Goal: Task Accomplishment & Management: Use online tool/utility

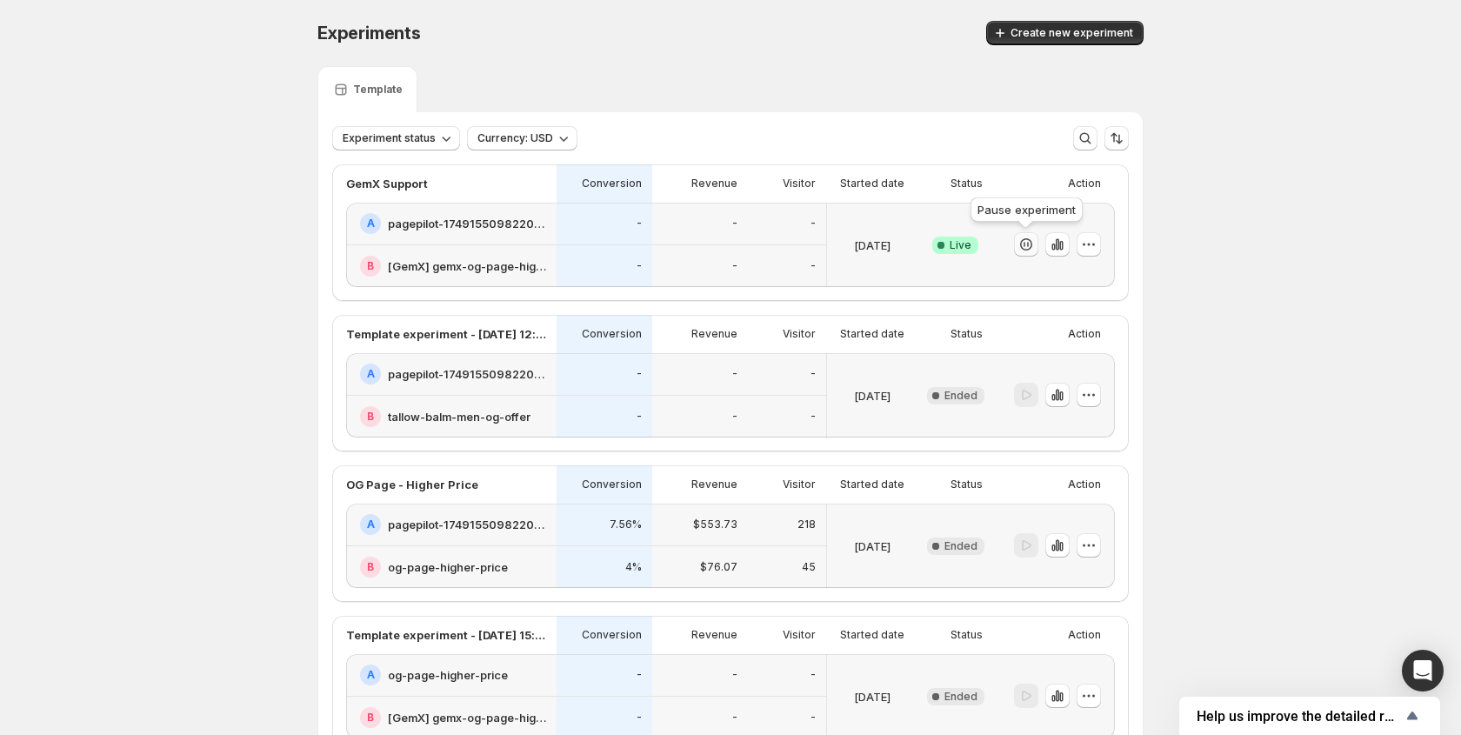
click at [1030, 244] on icon "button" at bounding box center [1026, 244] width 17 height 17
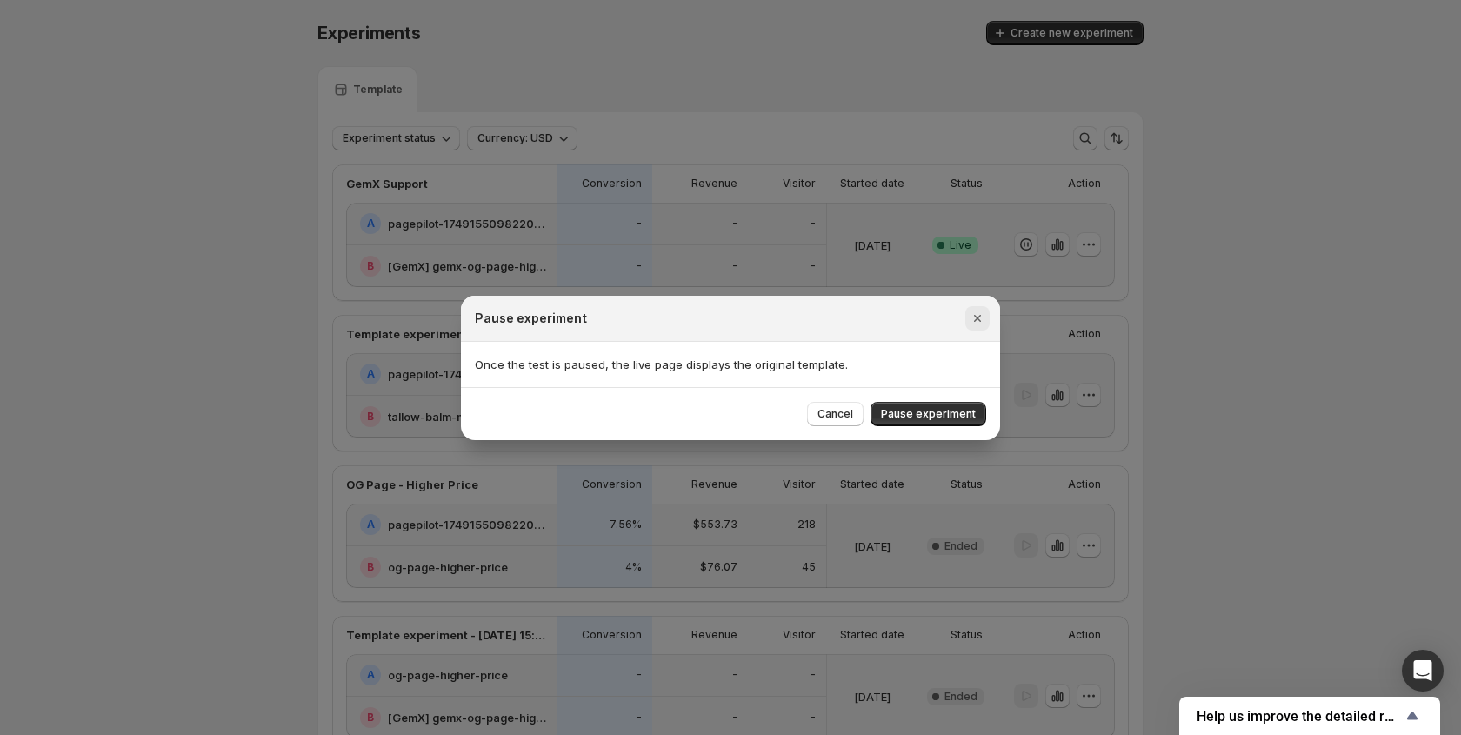
click at [977, 320] on icon "Close" at bounding box center [977, 318] width 17 height 17
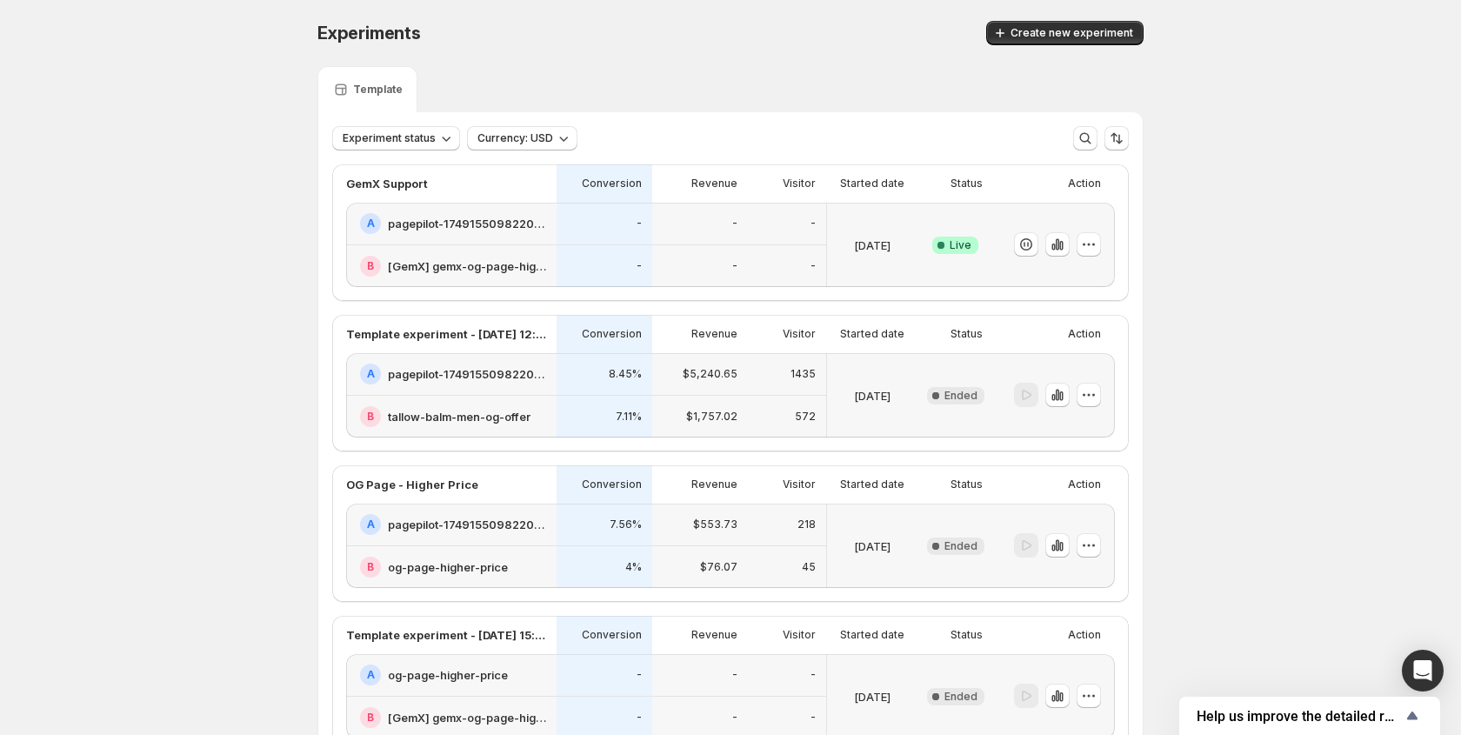
click at [1105, 251] on div at bounding box center [1054, 245] width 122 height 84
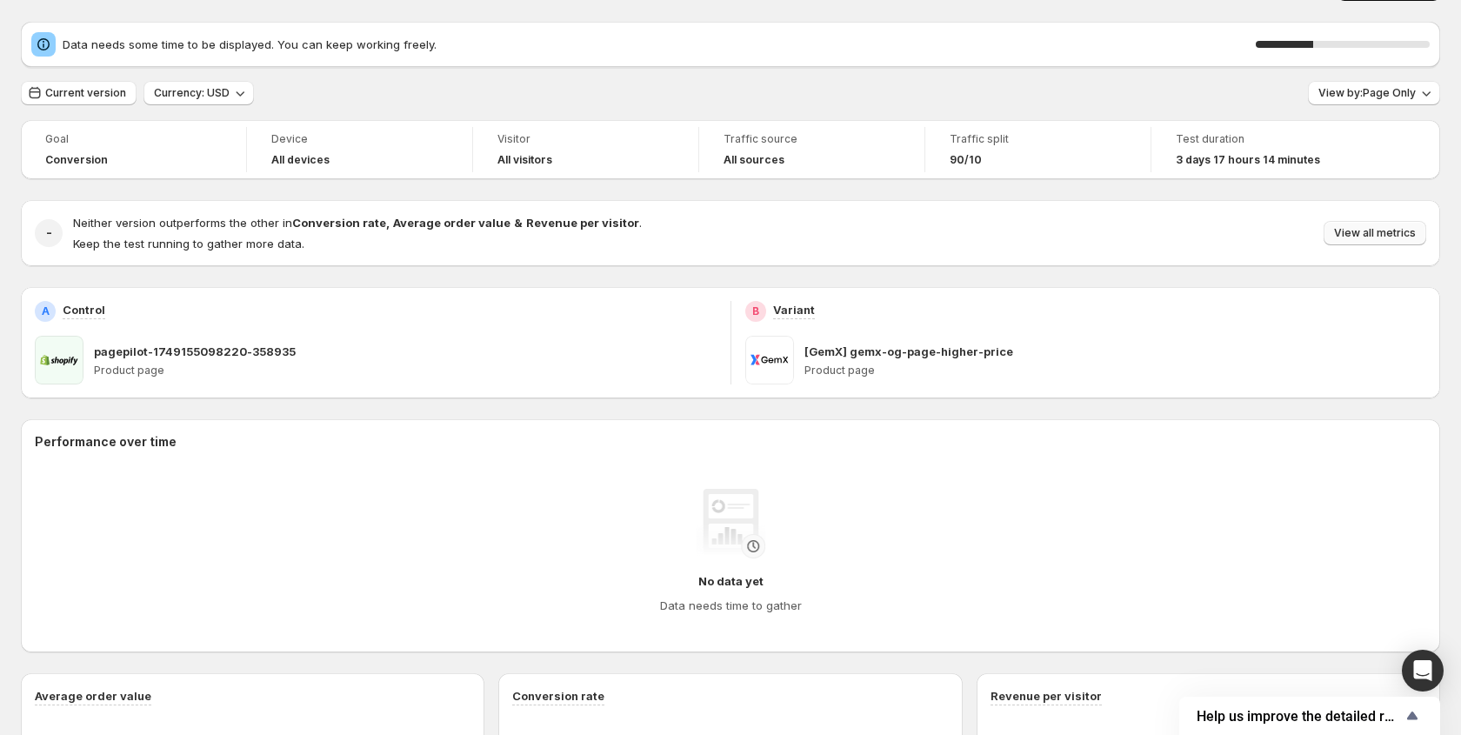
scroll to position [39, 0]
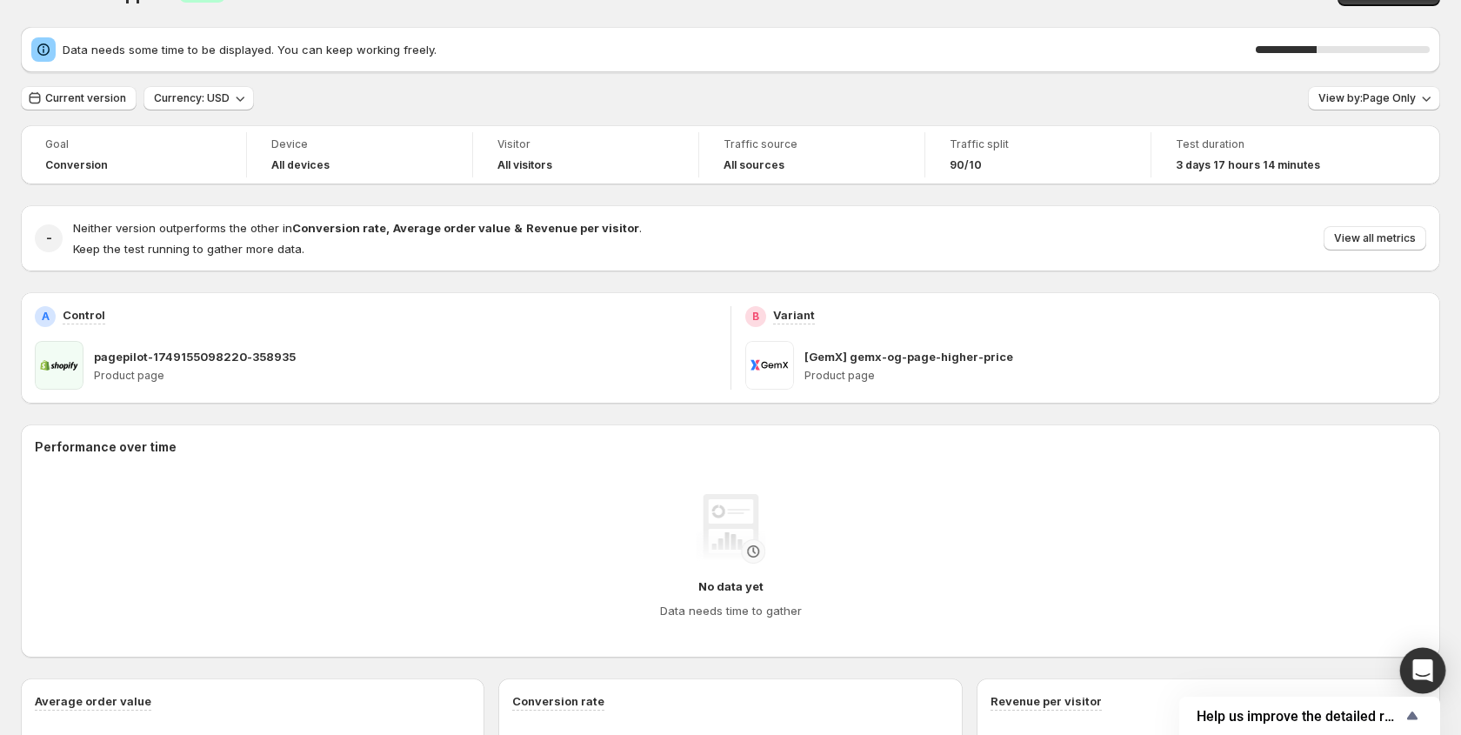
click at [1439, 667] on div "Open Intercom Messenger" at bounding box center [1423, 671] width 46 height 46
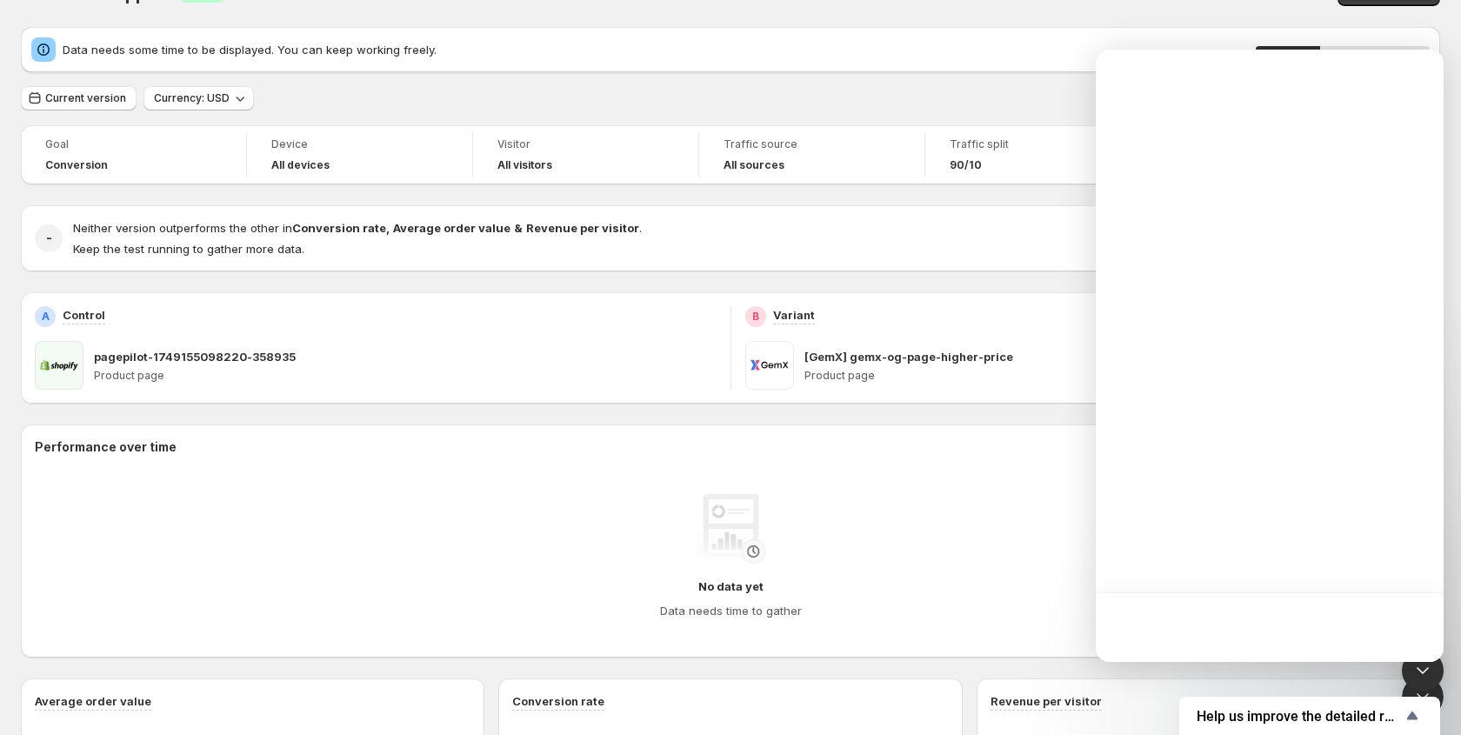
scroll to position [0, 0]
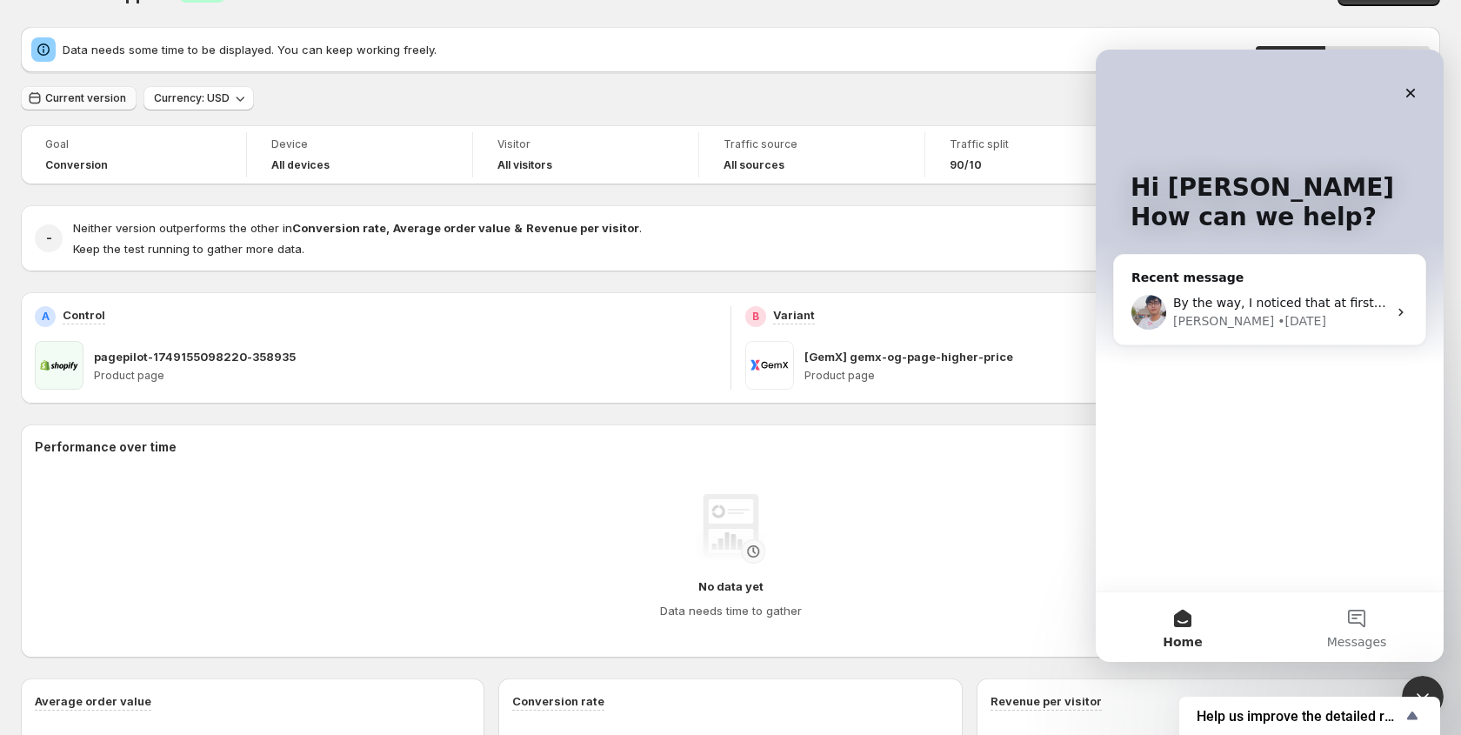
click at [120, 99] on span "Current version" at bounding box center [85, 98] width 81 height 14
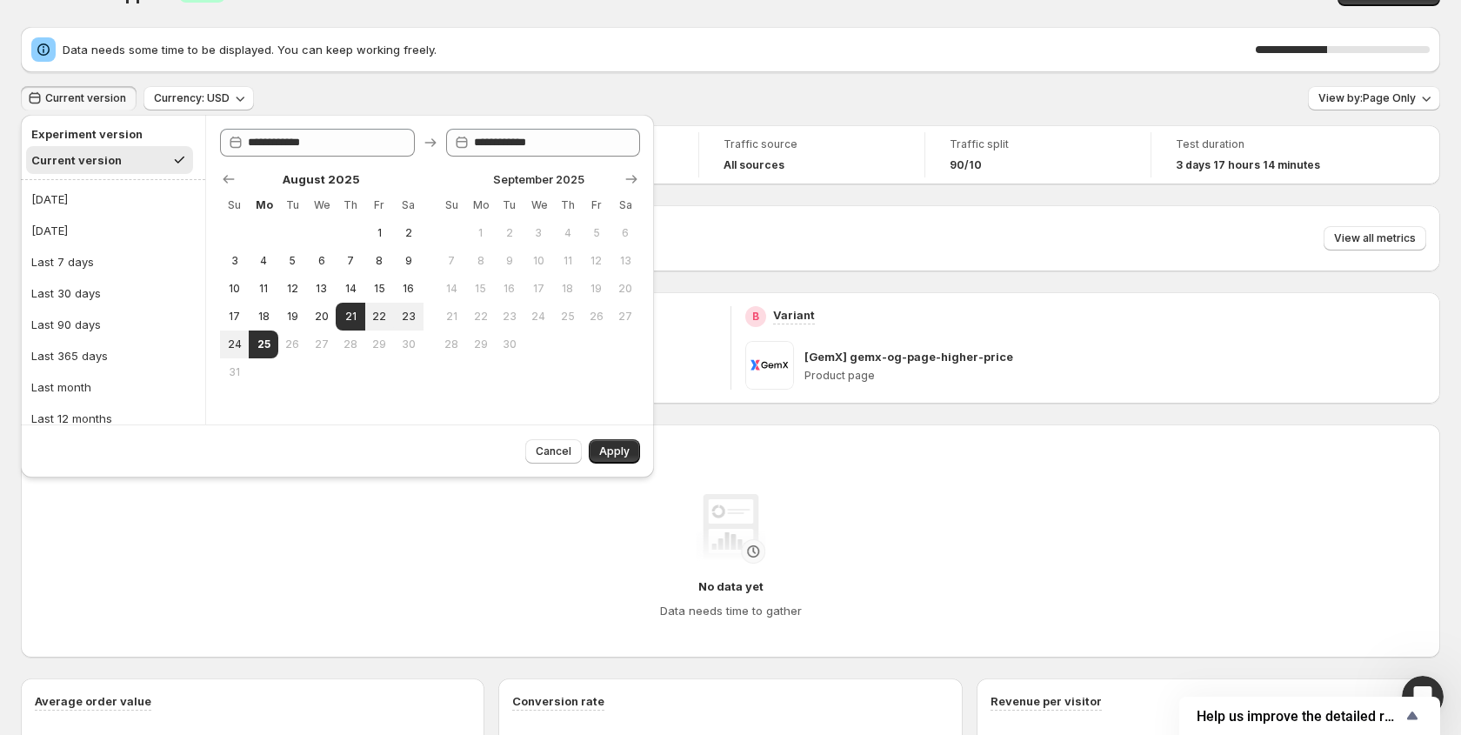
click at [502, 91] on div "Current version Currency: USD View by: Page Only" at bounding box center [731, 98] width 1420 height 25
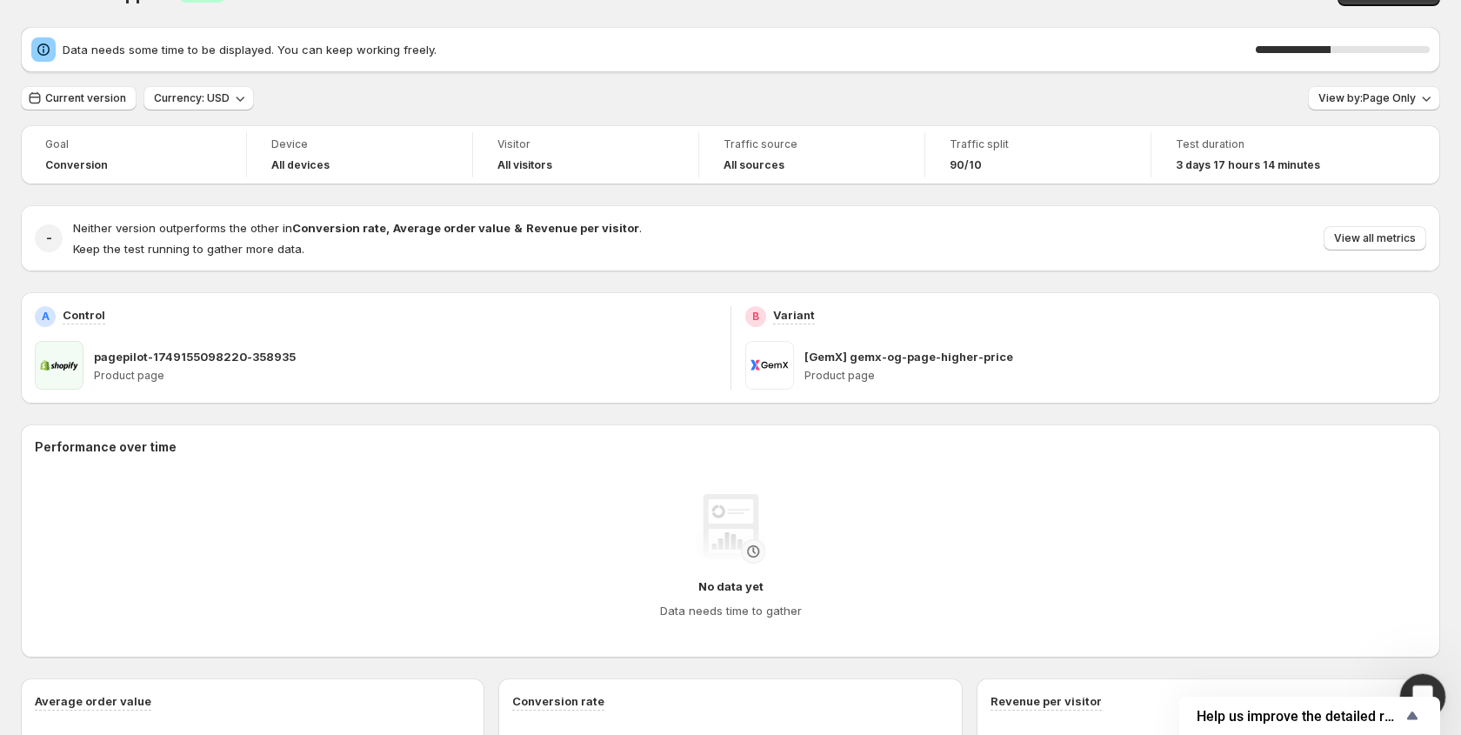
drag, startPoint x: 1425, startPoint y: 673, endPoint x: 2828, endPoint y: 1348, distance: 1556.9
click html
click at [1422, 678] on div "Open Intercom Messenger" at bounding box center [1420, 693] width 57 height 57
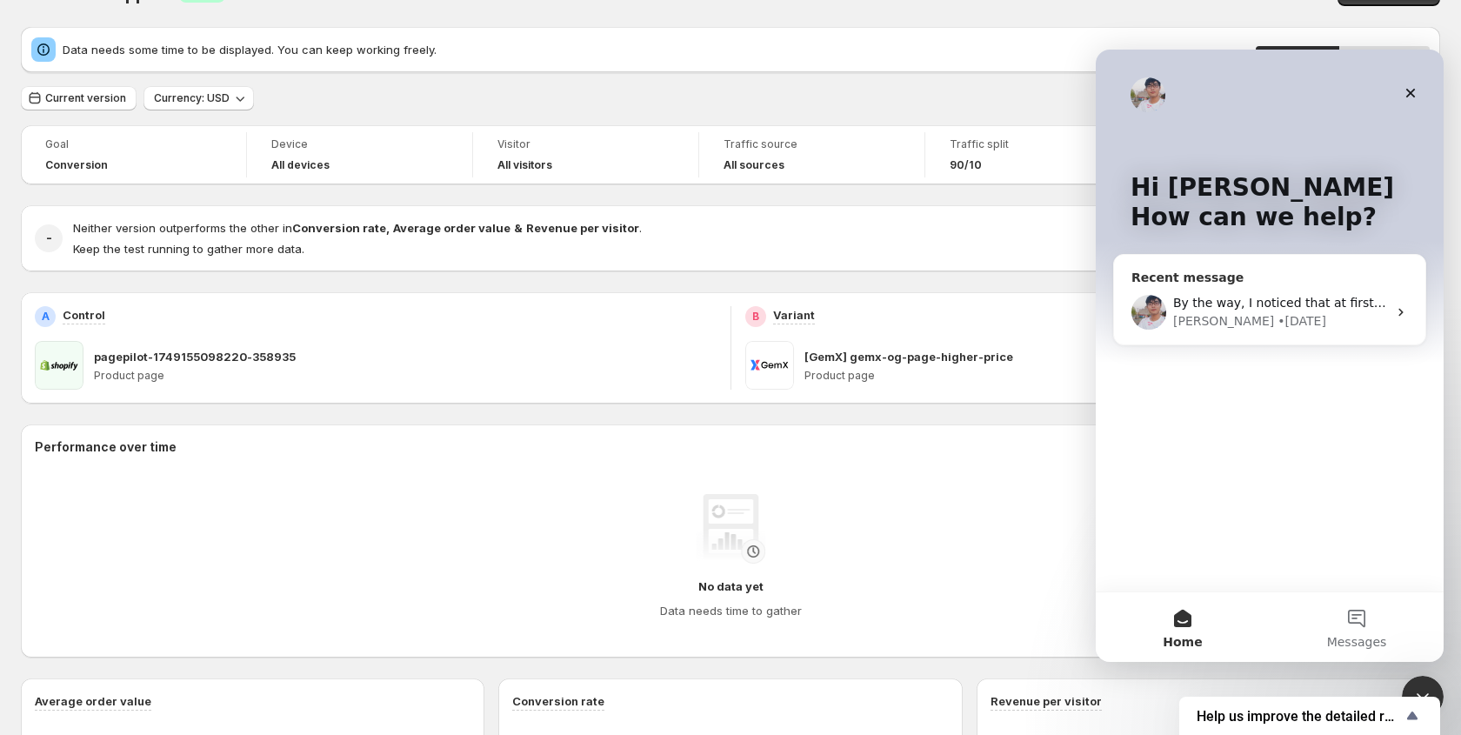
click at [1278, 323] on div "• [DATE]" at bounding box center [1302, 321] width 49 height 18
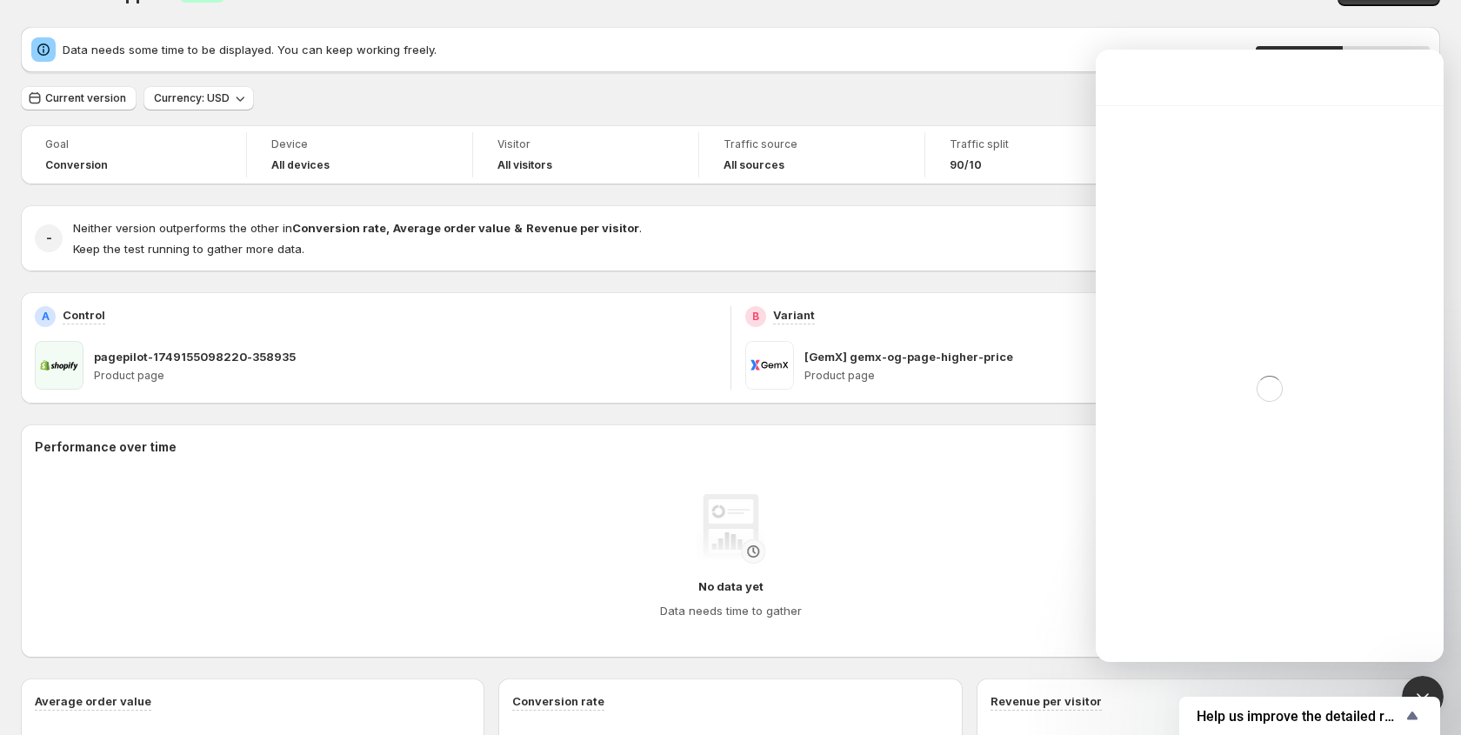
scroll to position [6755, 0]
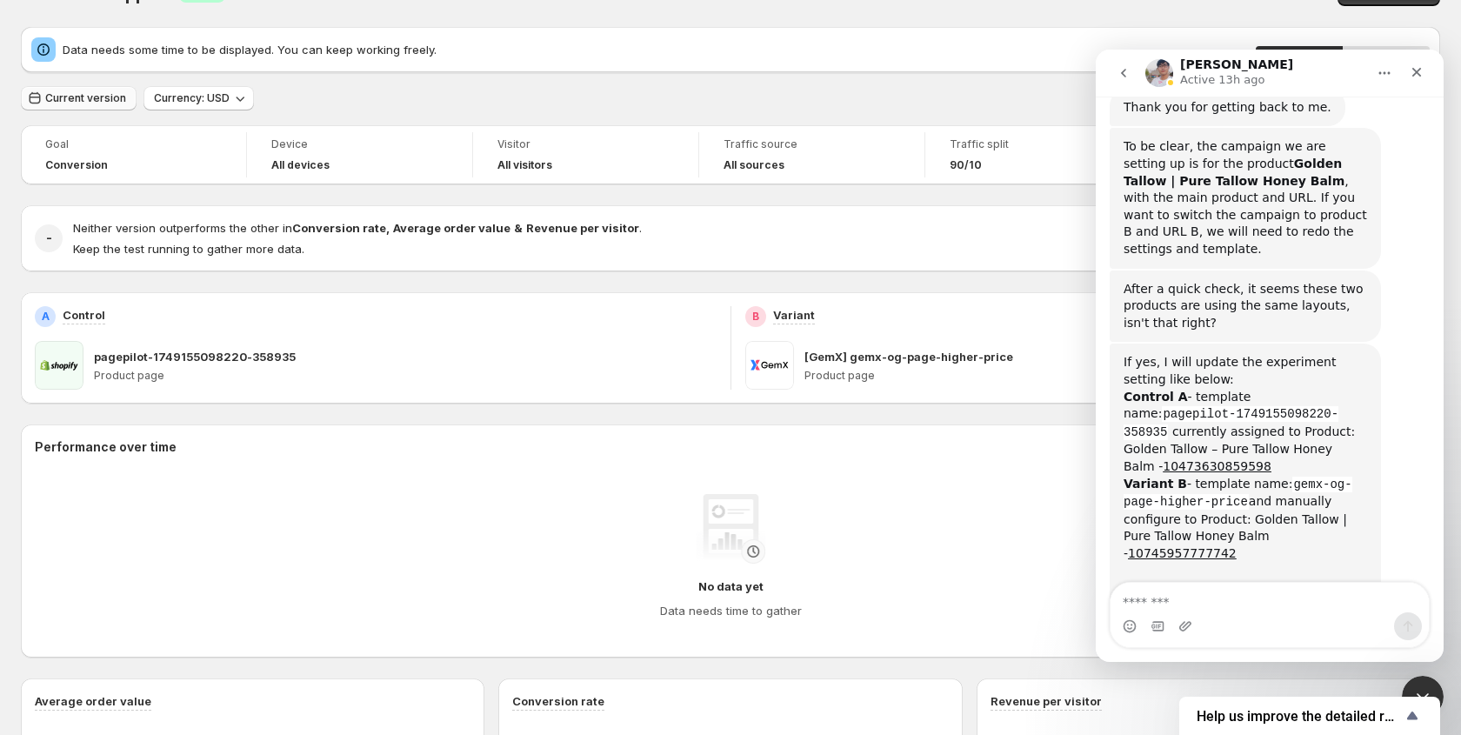
click at [84, 104] on span "Current version" at bounding box center [85, 98] width 81 height 14
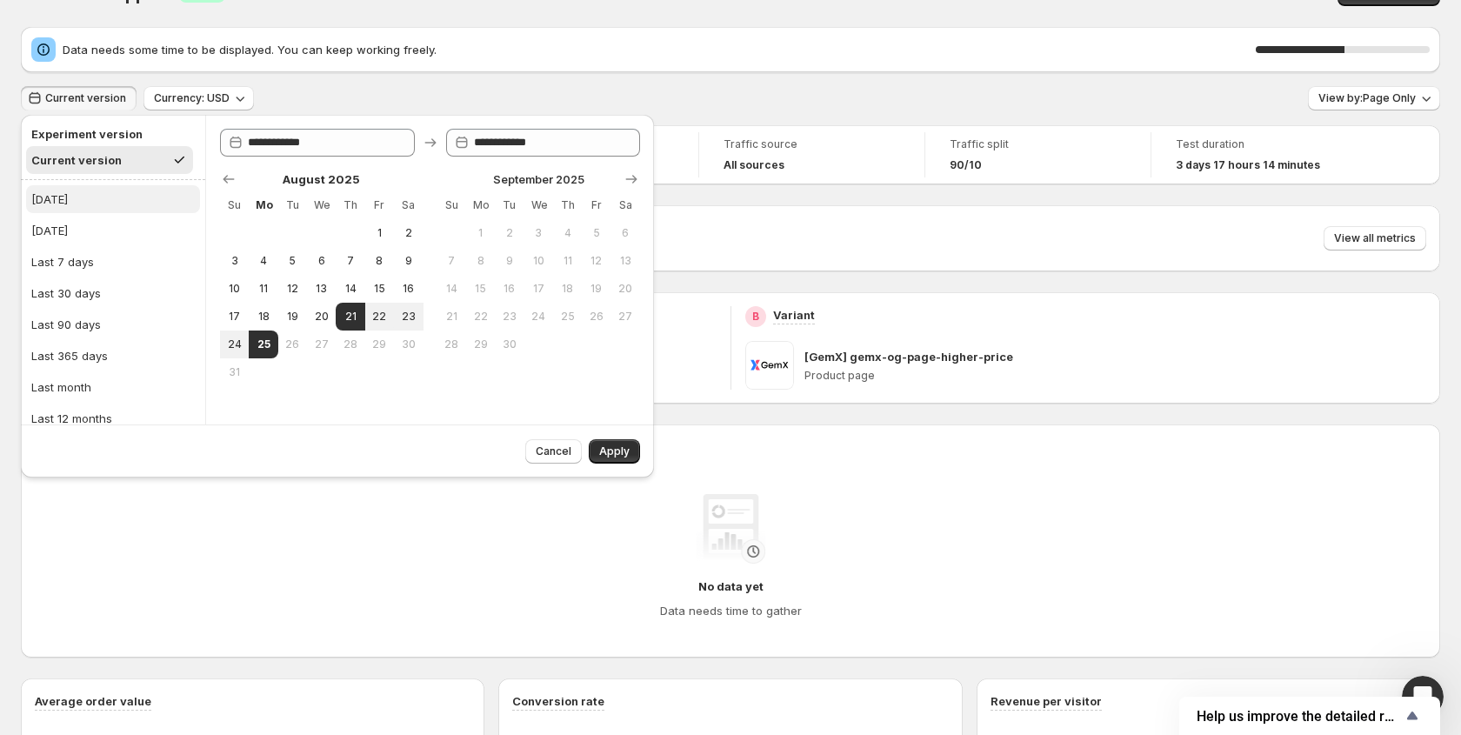
drag, startPoint x: 70, startPoint y: 197, endPoint x: 89, endPoint y: 199, distance: 18.3
click at [70, 197] on button "[DATE]" at bounding box center [113, 199] width 174 height 28
type input "**********"
click at [619, 459] on button "Apply" at bounding box center [614, 451] width 51 height 24
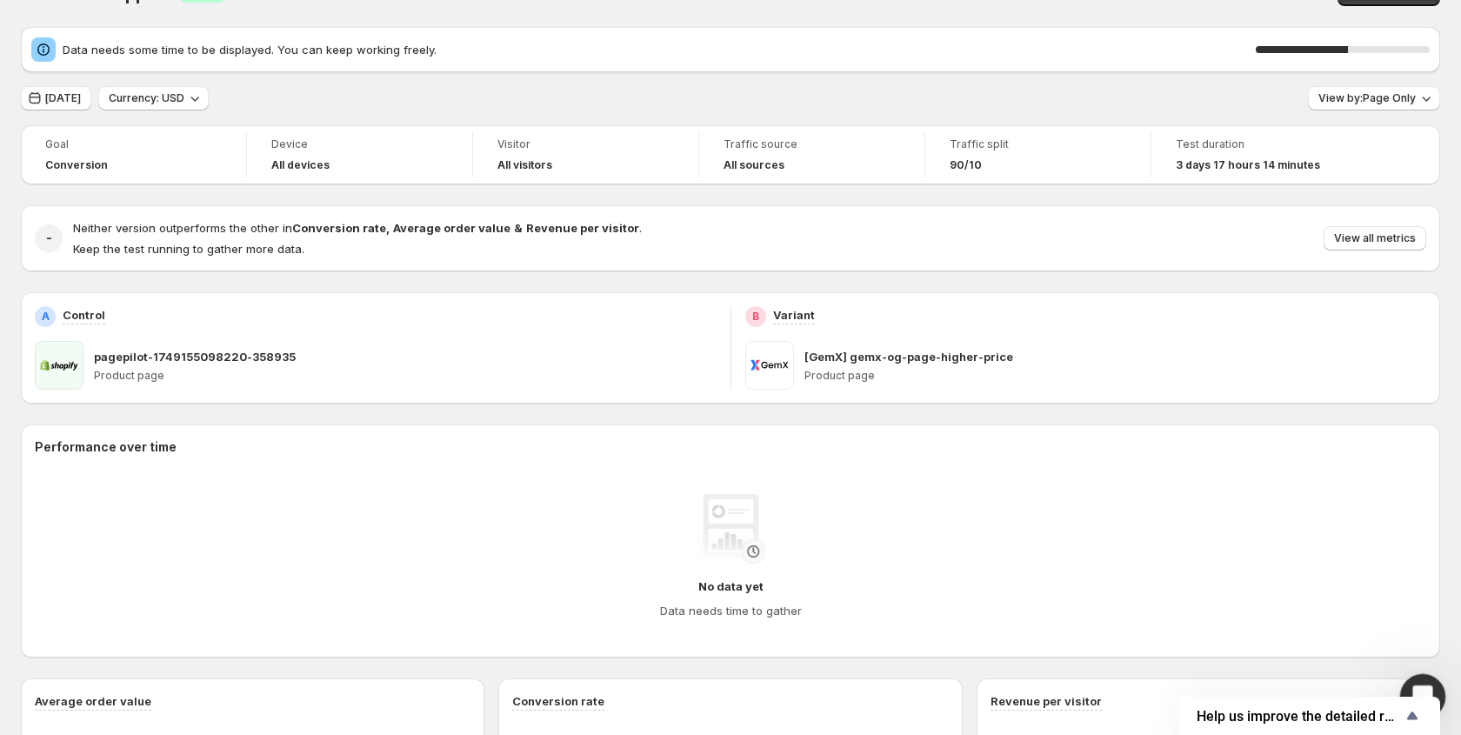
click at [1413, 680] on div "Open Intercom Messenger" at bounding box center [1420, 693] width 57 height 57
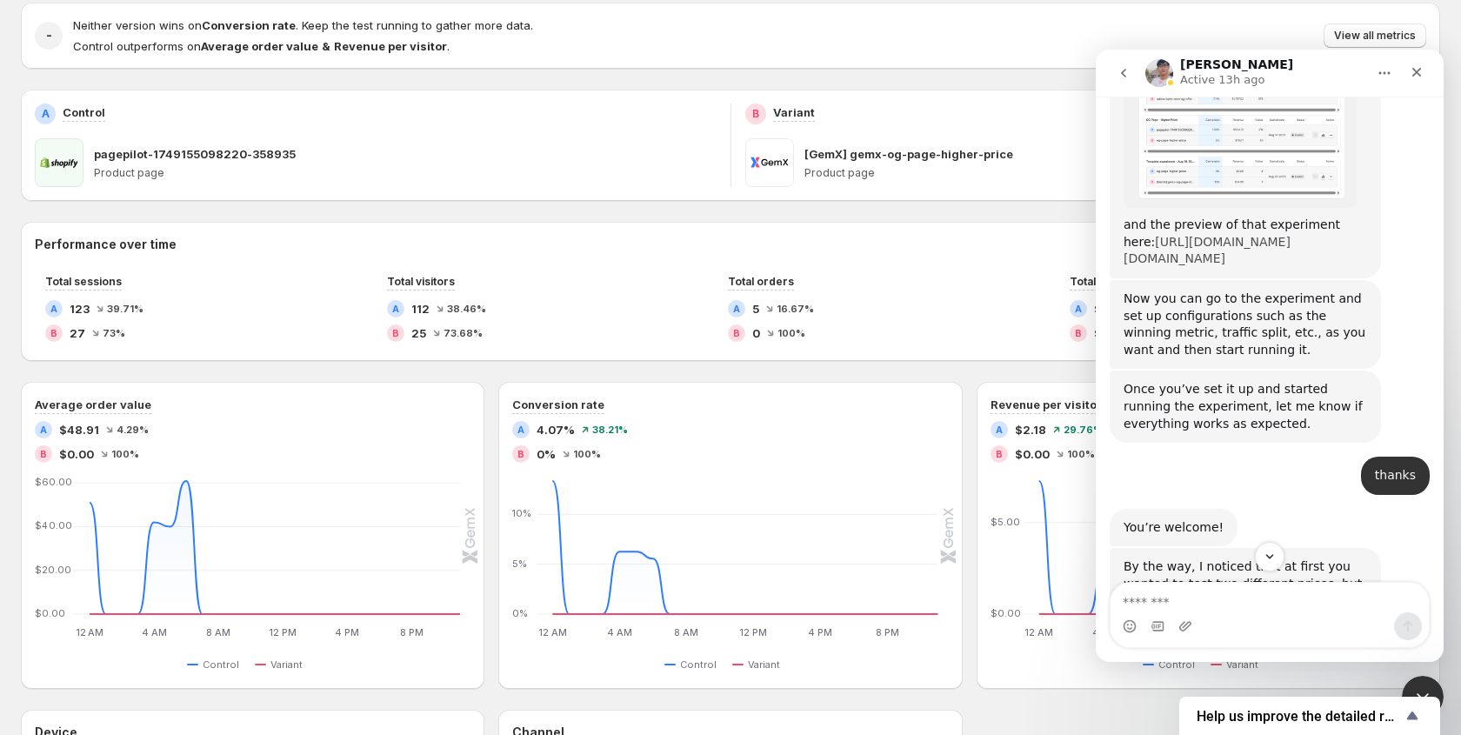
scroll to position [8291, 0]
click at [1213, 243] on link "[URL][DOMAIN_NAME][DOMAIN_NAME]" at bounding box center [1207, 251] width 167 height 31
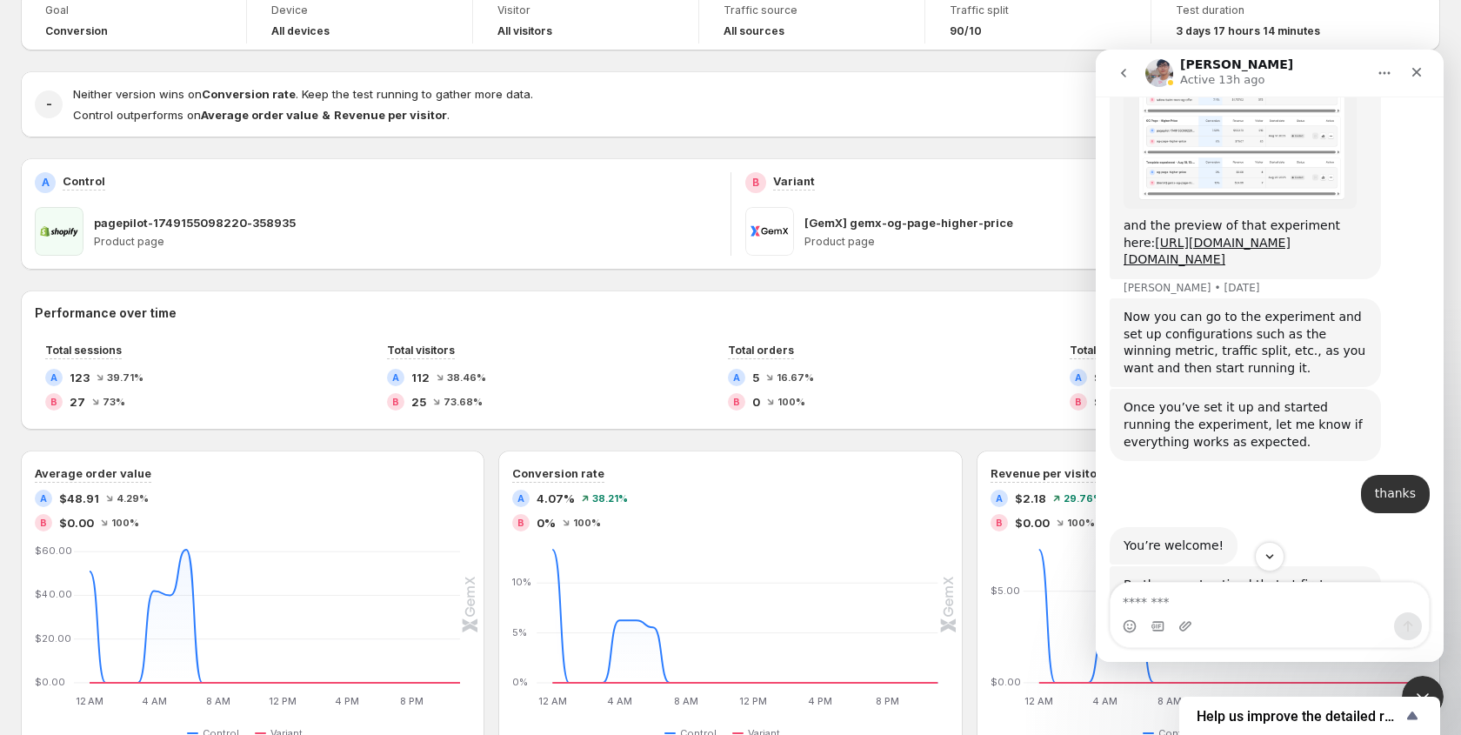
scroll to position [95, 0]
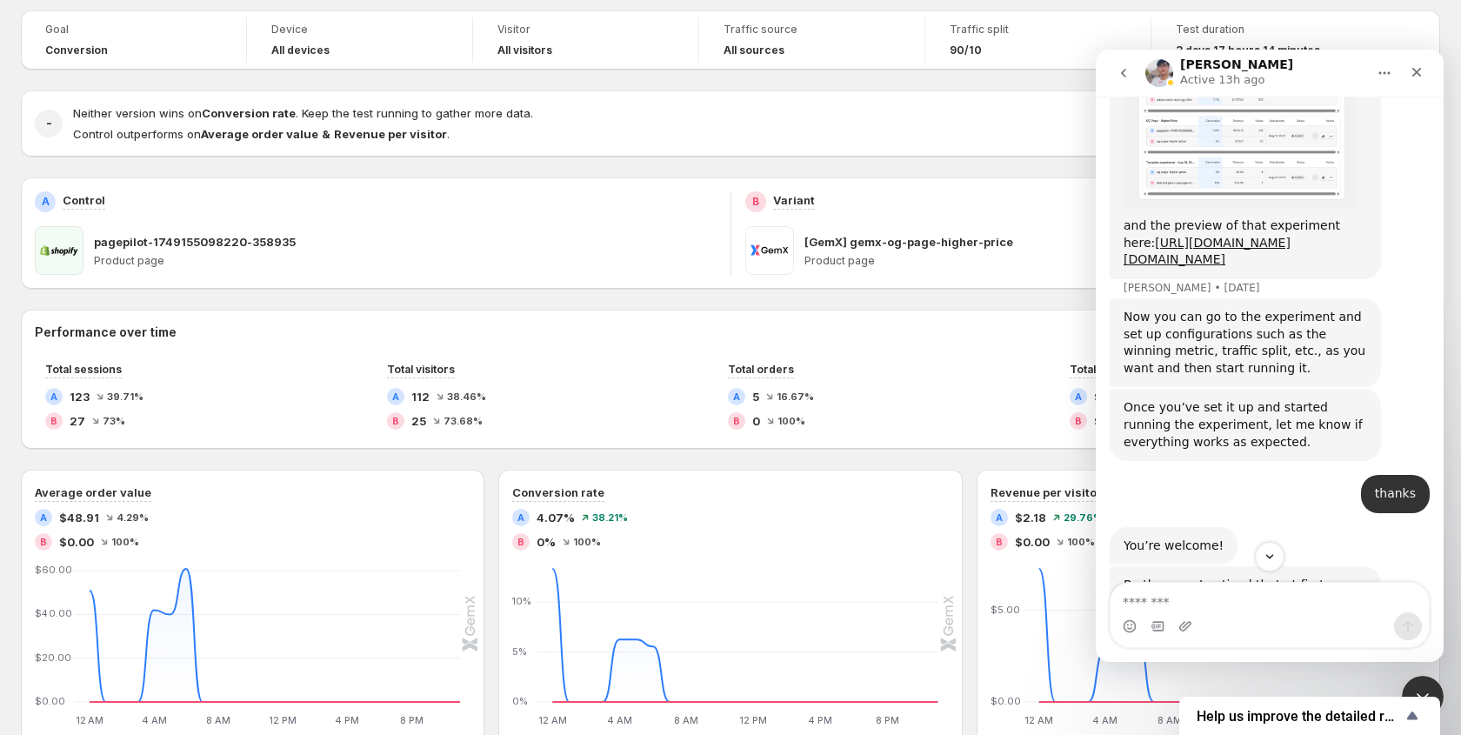
drag, startPoint x: 1129, startPoint y: 30, endPoint x: 1087, endPoint y: 35, distance: 42.0
click at [1129, 30] on div "Traffic split 90/10" at bounding box center [1038, 39] width 204 height 45
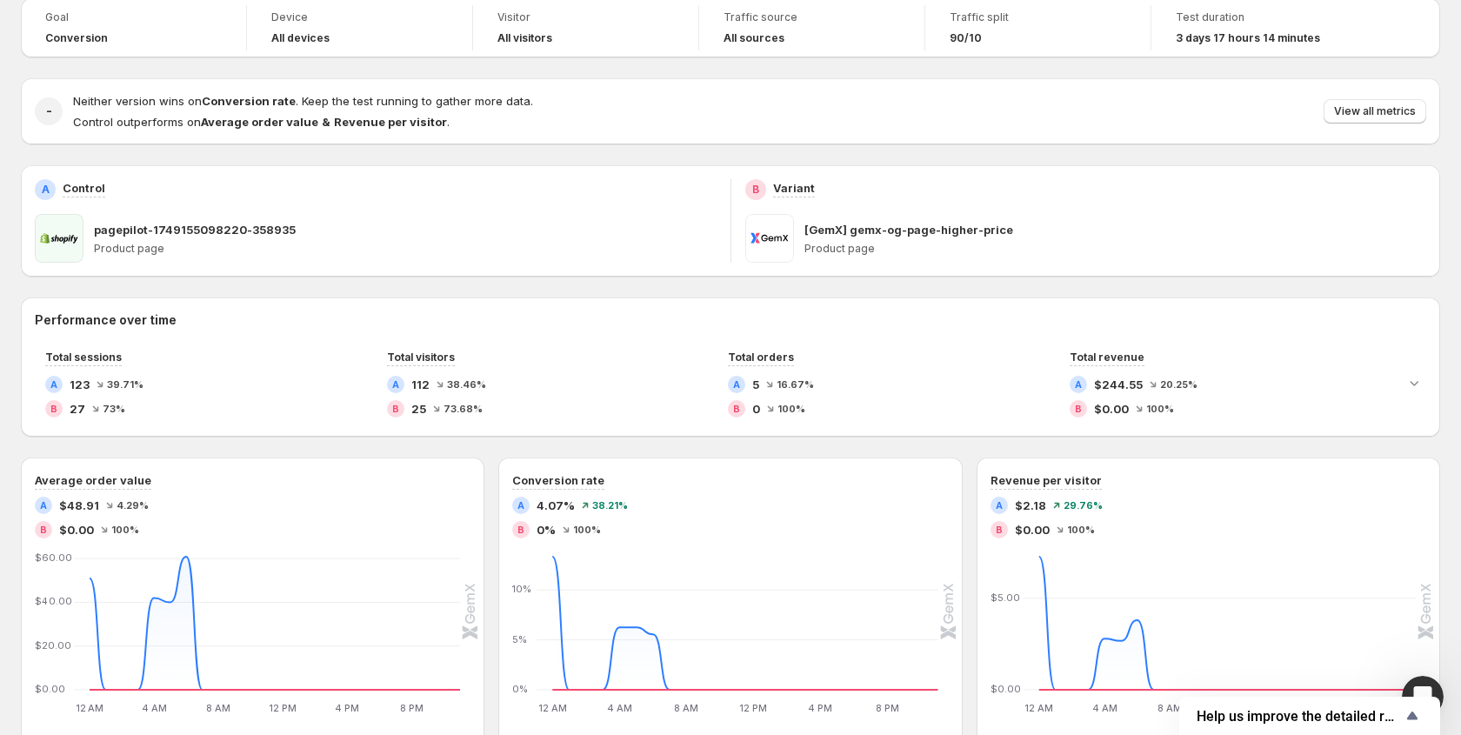
click at [1128, 40] on div "Traffic split 90/10" at bounding box center [1038, 27] width 204 height 45
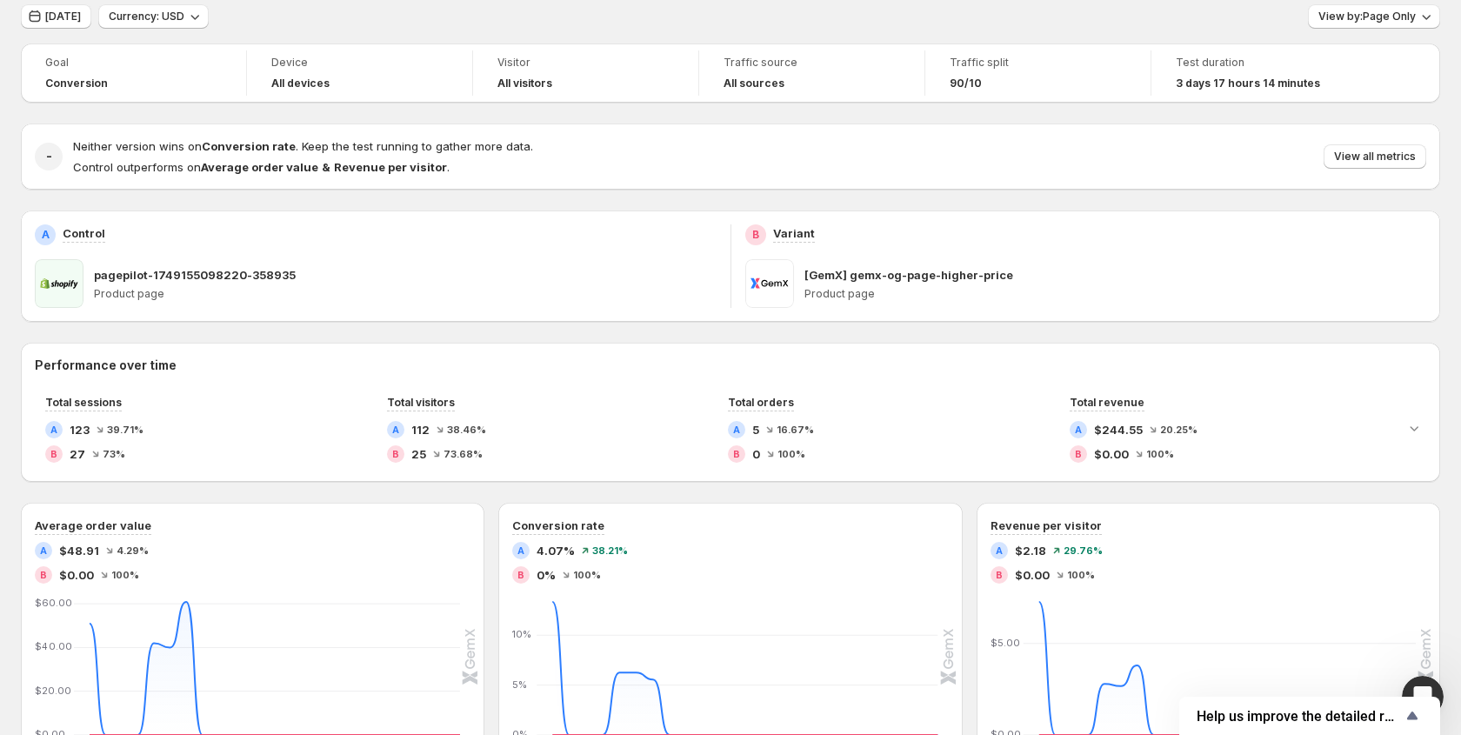
scroll to position [0, 0]
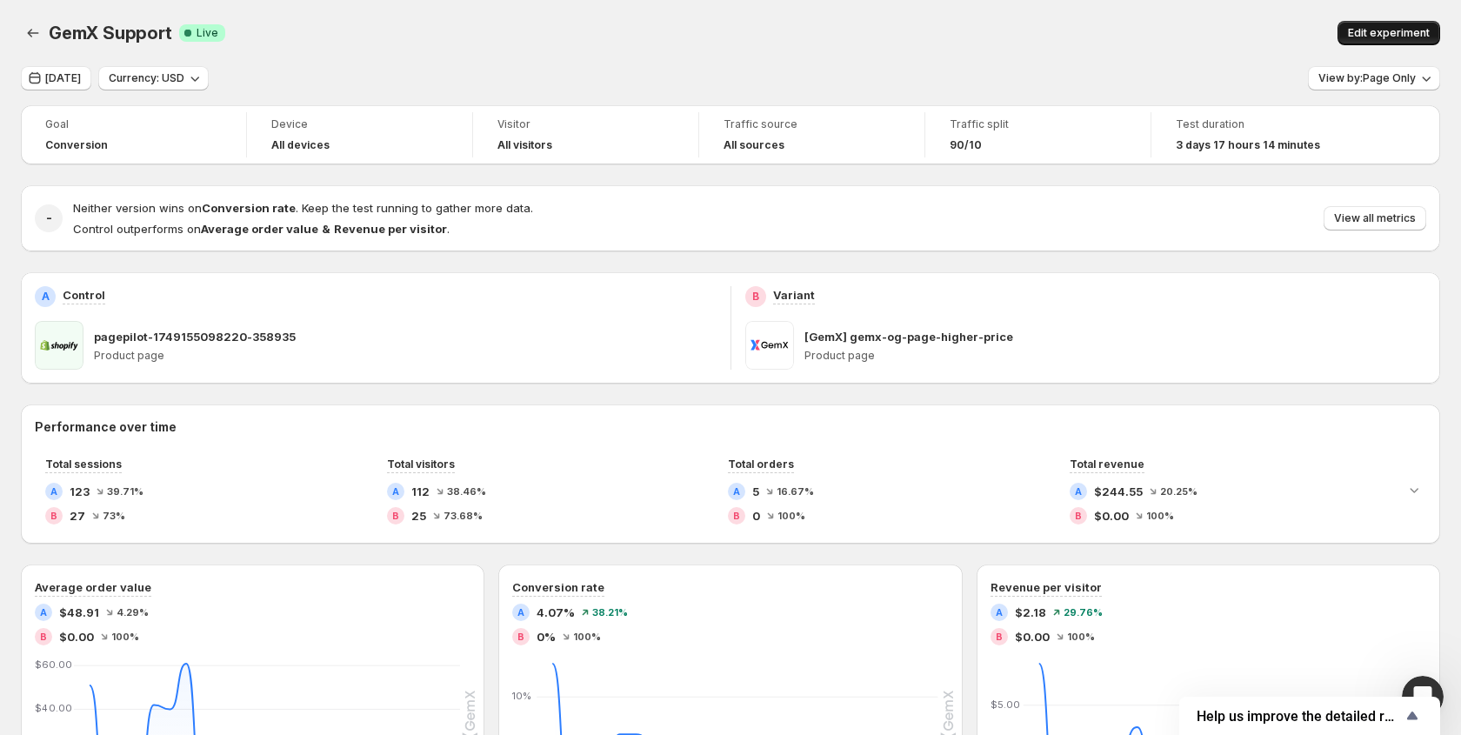
click at [1366, 30] on span "Edit experiment" at bounding box center [1389, 33] width 82 height 14
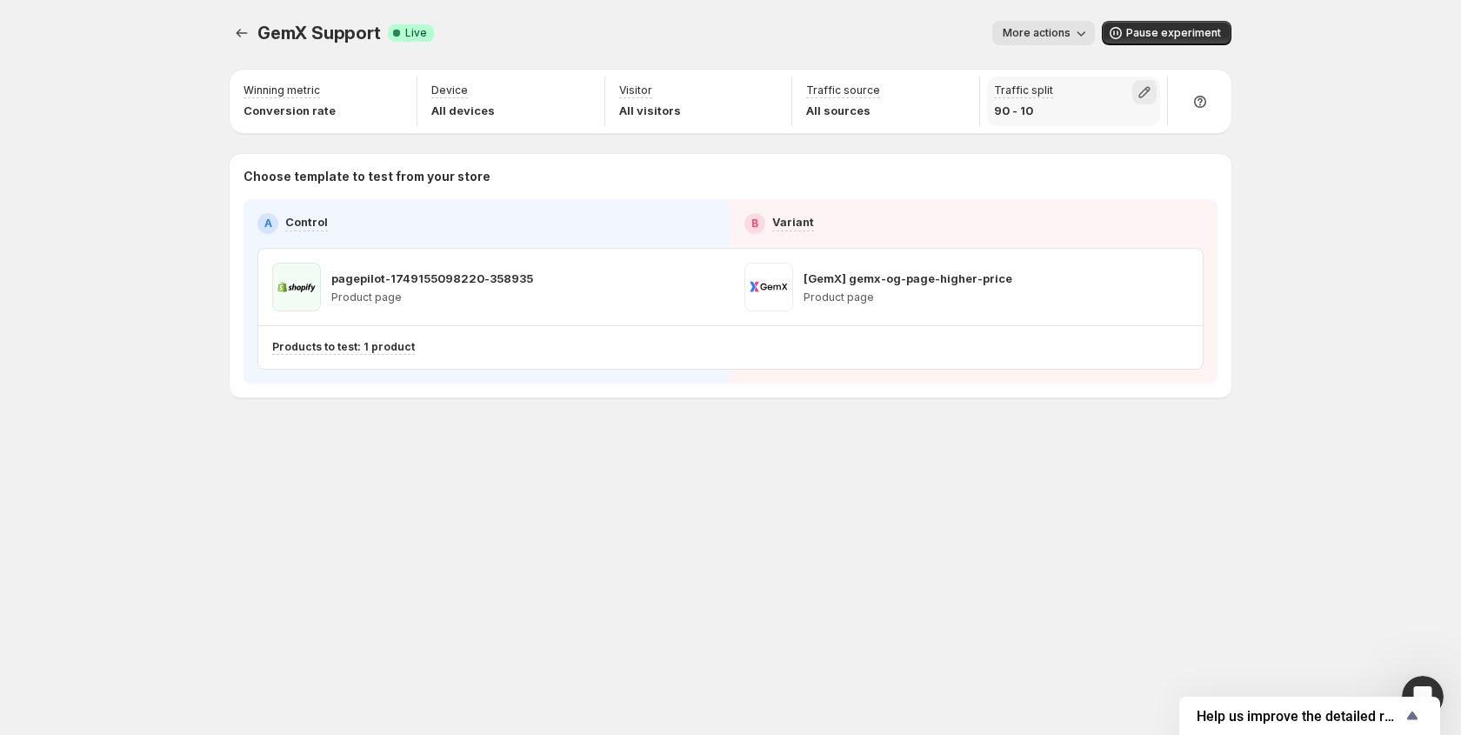
click at [1146, 99] on icon "button" at bounding box center [1144, 92] width 17 height 17
drag, startPoint x: 1239, startPoint y: 129, endPoint x: 1073, endPoint y: 128, distance: 165.3
type input "**"
click at [1073, 128] on input "range" at bounding box center [1144, 129] width 251 height 24
click at [102, 187] on div "GemX Support. This page is ready GemX Support Success Complete Live More action…" at bounding box center [730, 367] width 1461 height 735
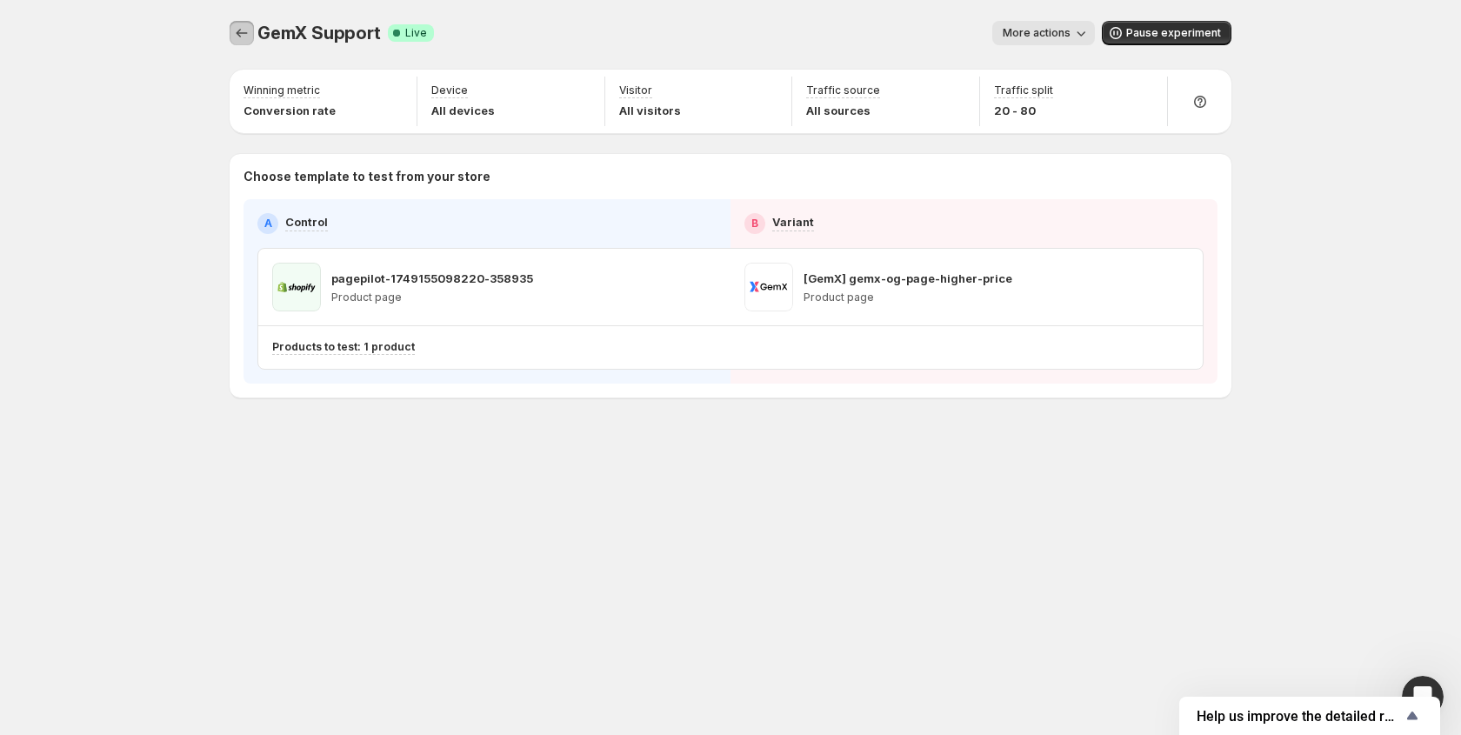
click at [246, 34] on icon "Experiments" at bounding box center [241, 32] width 17 height 17
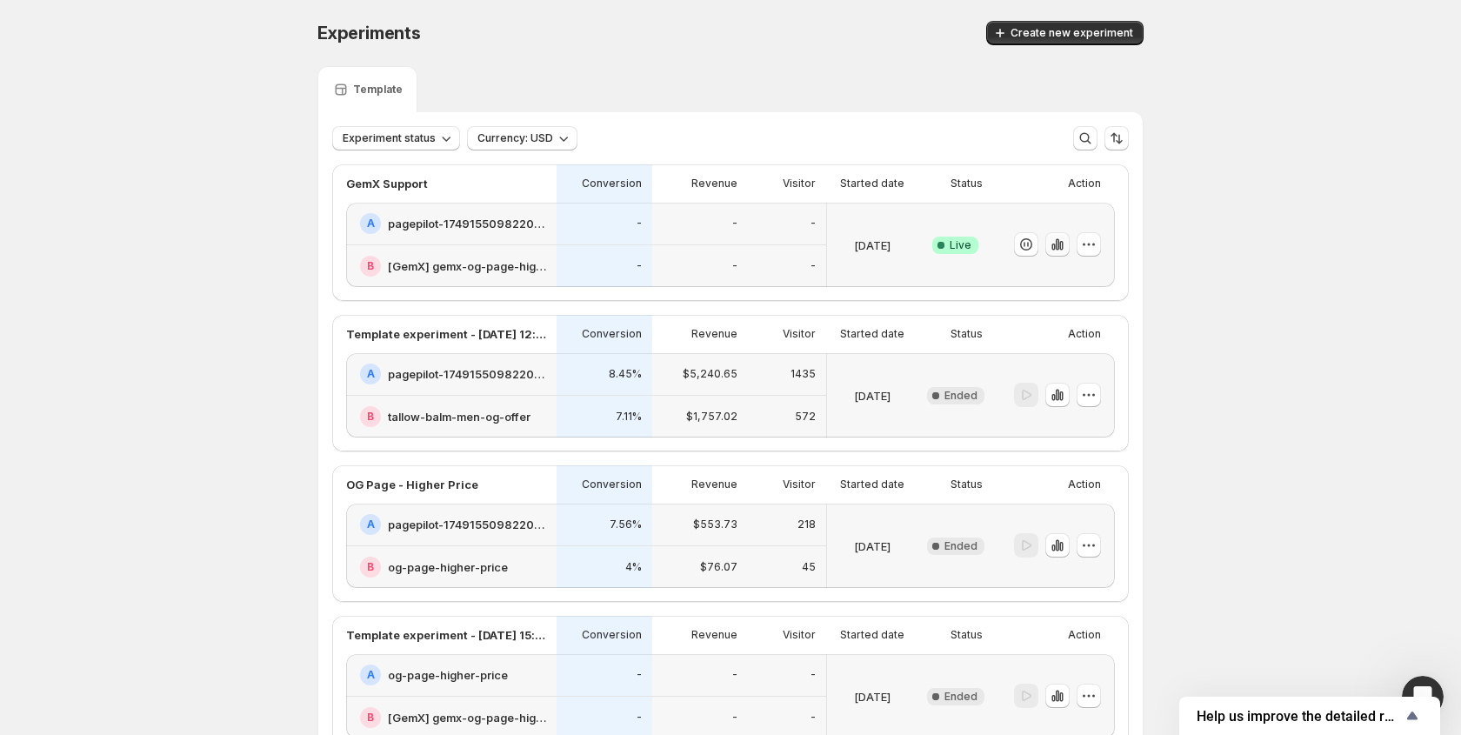
click at [1058, 250] on icon "button" at bounding box center [1057, 244] width 17 height 17
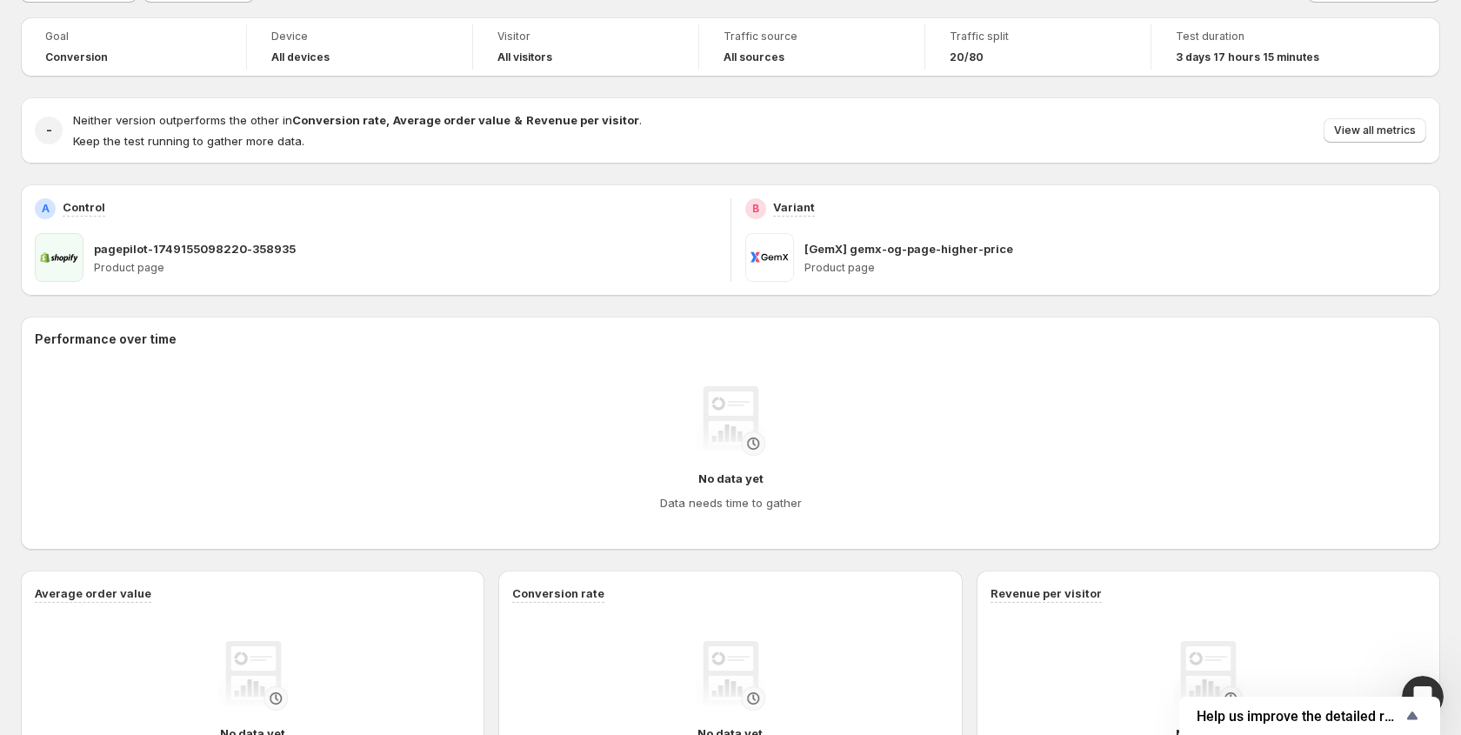
scroll to position [63, 0]
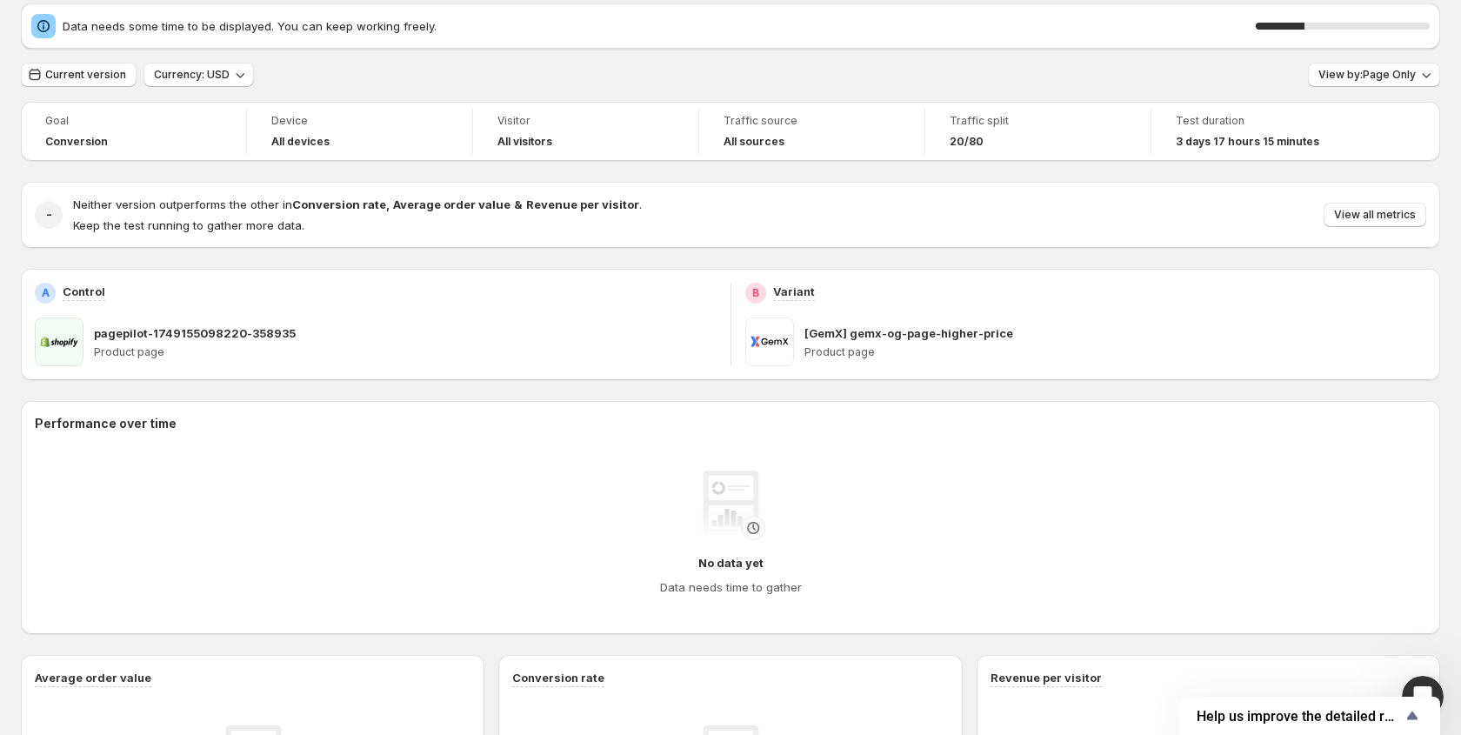
click at [98, 87] on div "Current version" at bounding box center [79, 75] width 116 height 25
click at [105, 79] on span "Current version" at bounding box center [85, 75] width 81 height 14
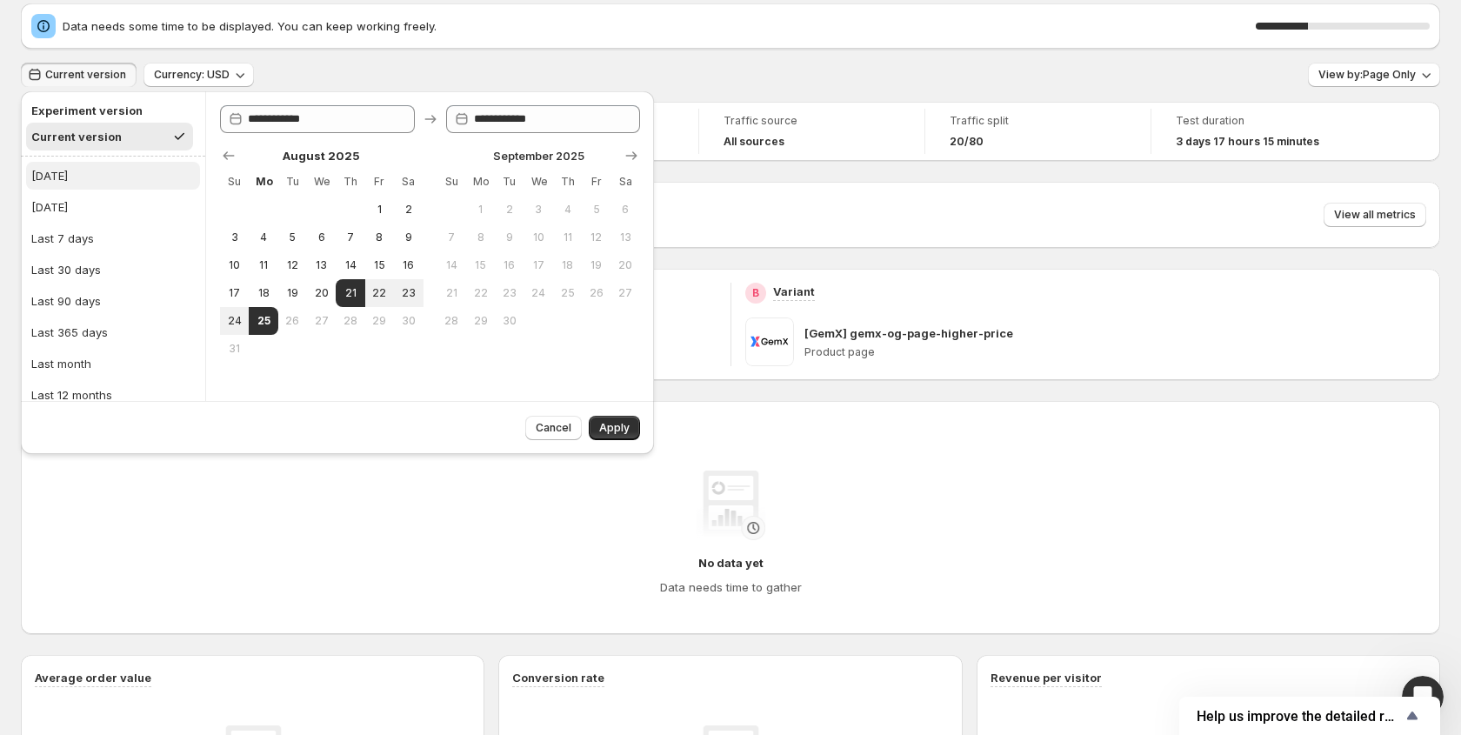
click at [42, 170] on div "[DATE]" at bounding box center [49, 175] width 37 height 17
type input "**********"
click at [621, 411] on div "Cancel Apply" at bounding box center [579, 424] width 122 height 31
click at [614, 427] on span "Apply" at bounding box center [614, 428] width 30 height 14
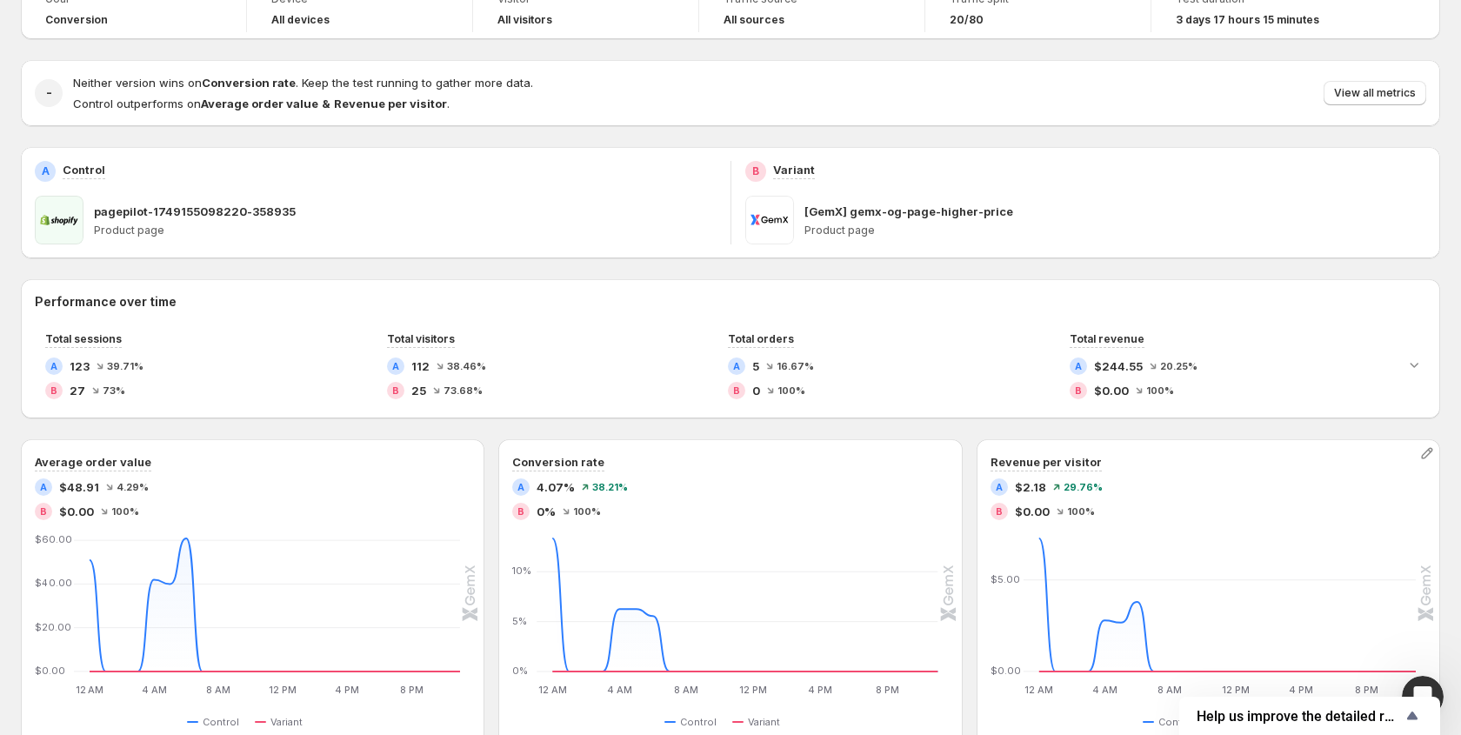
scroll to position [77, 0]
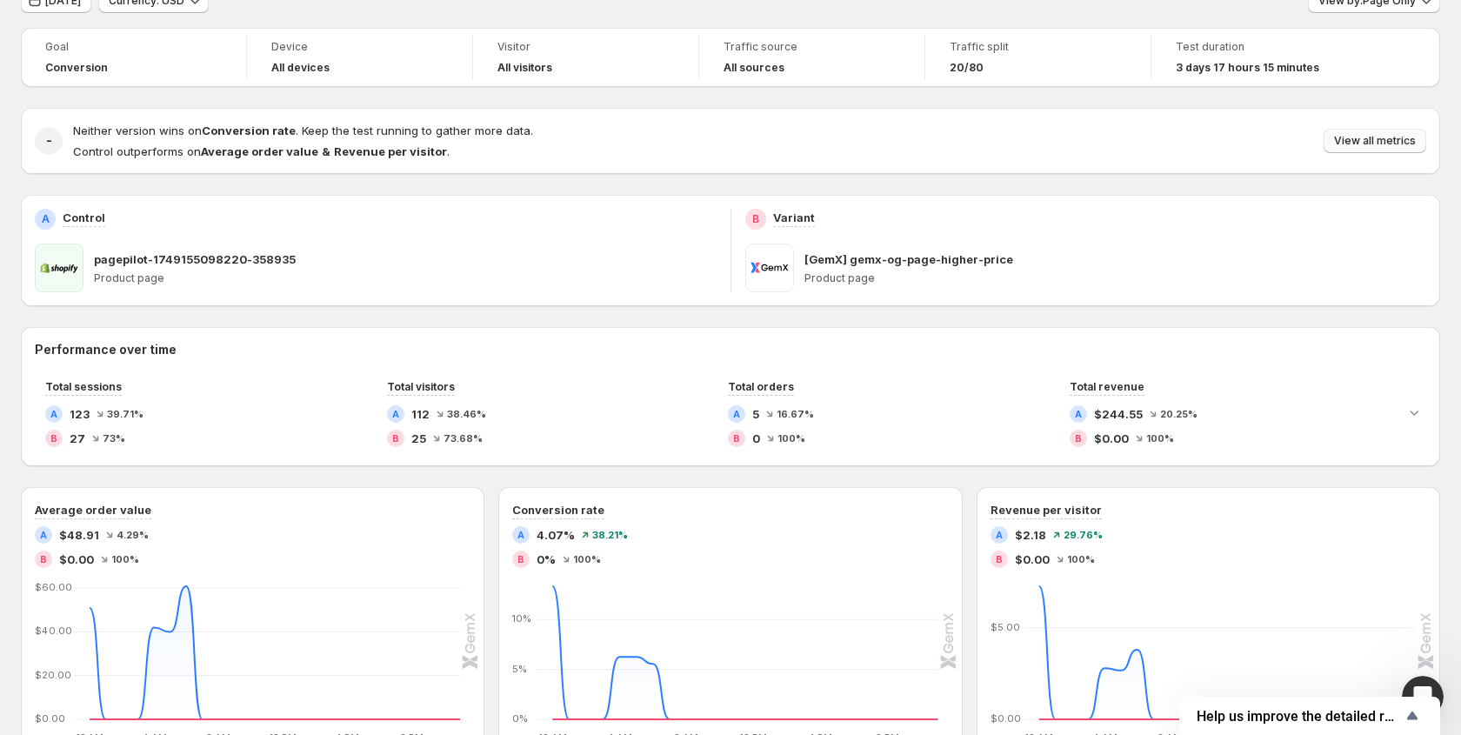
click at [1373, 147] on span "View all metrics" at bounding box center [1375, 141] width 82 height 14
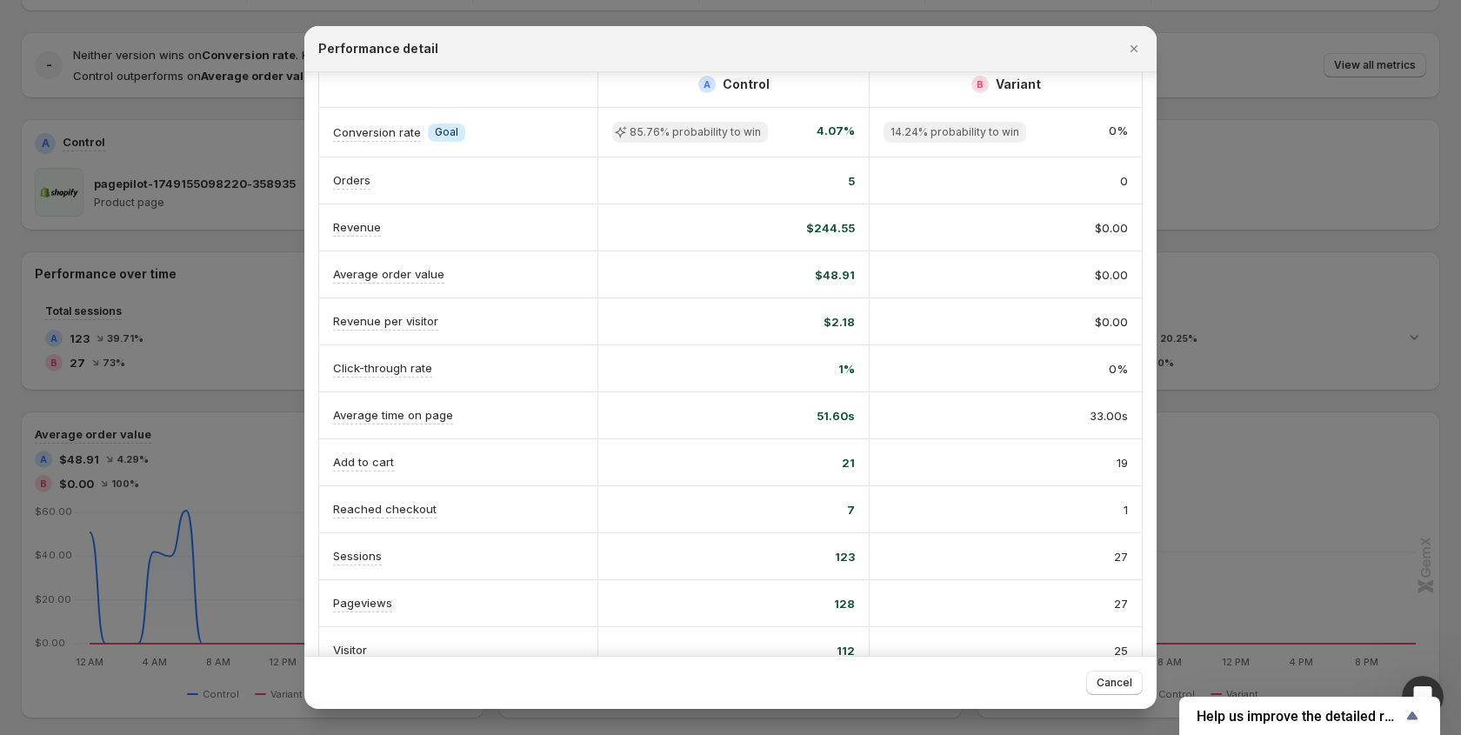
scroll to position [7, 0]
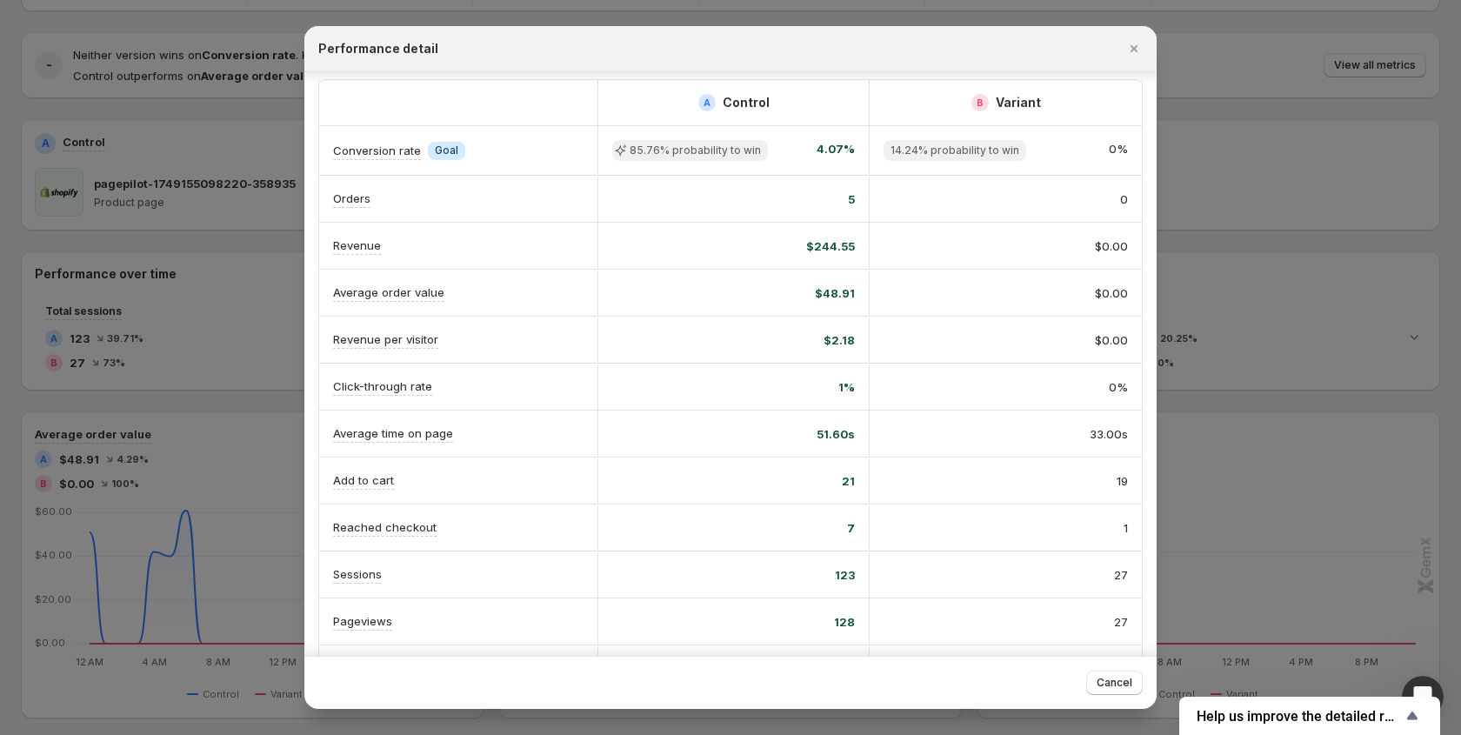
drag, startPoint x: 1275, startPoint y: 414, endPoint x: 1266, endPoint y: 410, distance: 9.7
click at [1275, 413] on div at bounding box center [730, 367] width 1461 height 735
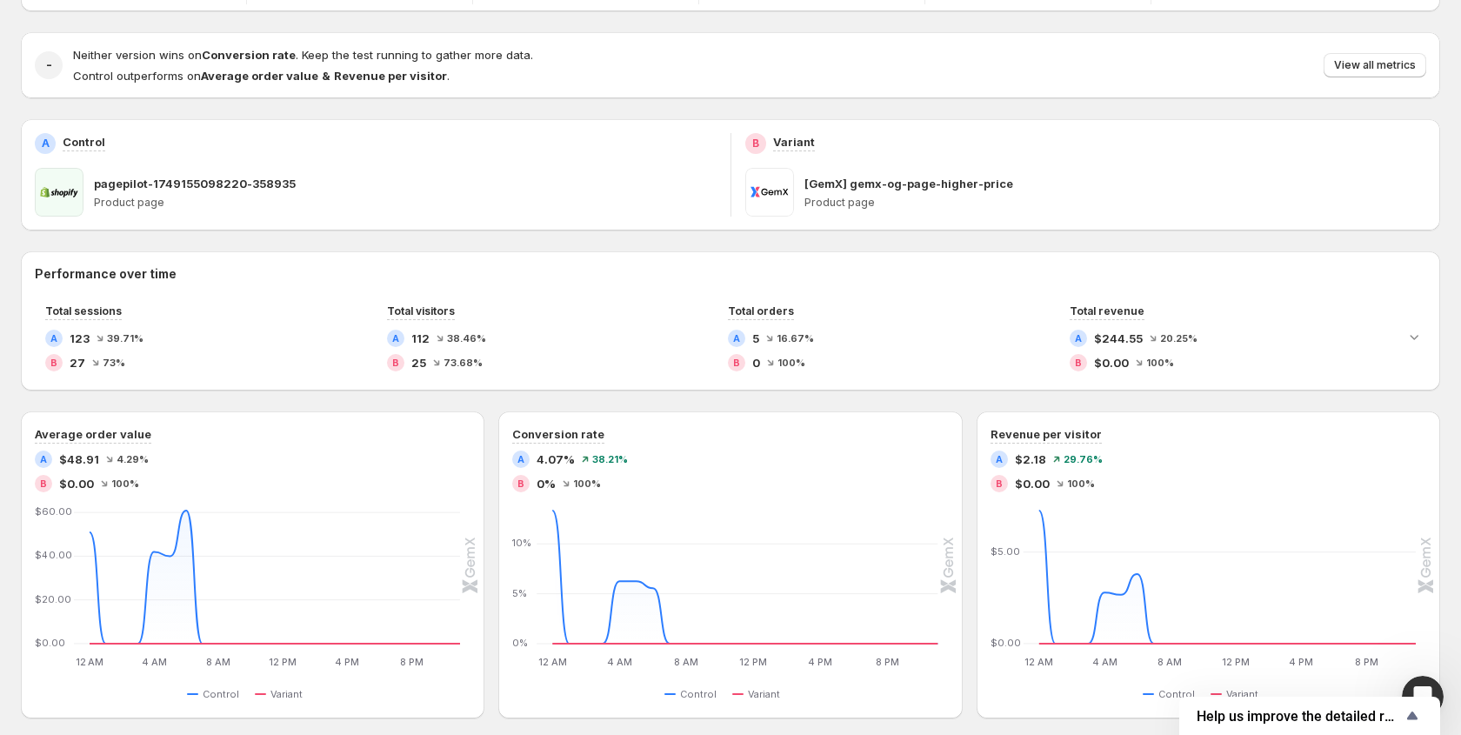
scroll to position [77, 0]
